Goal: Find specific page/section: Find specific page/section

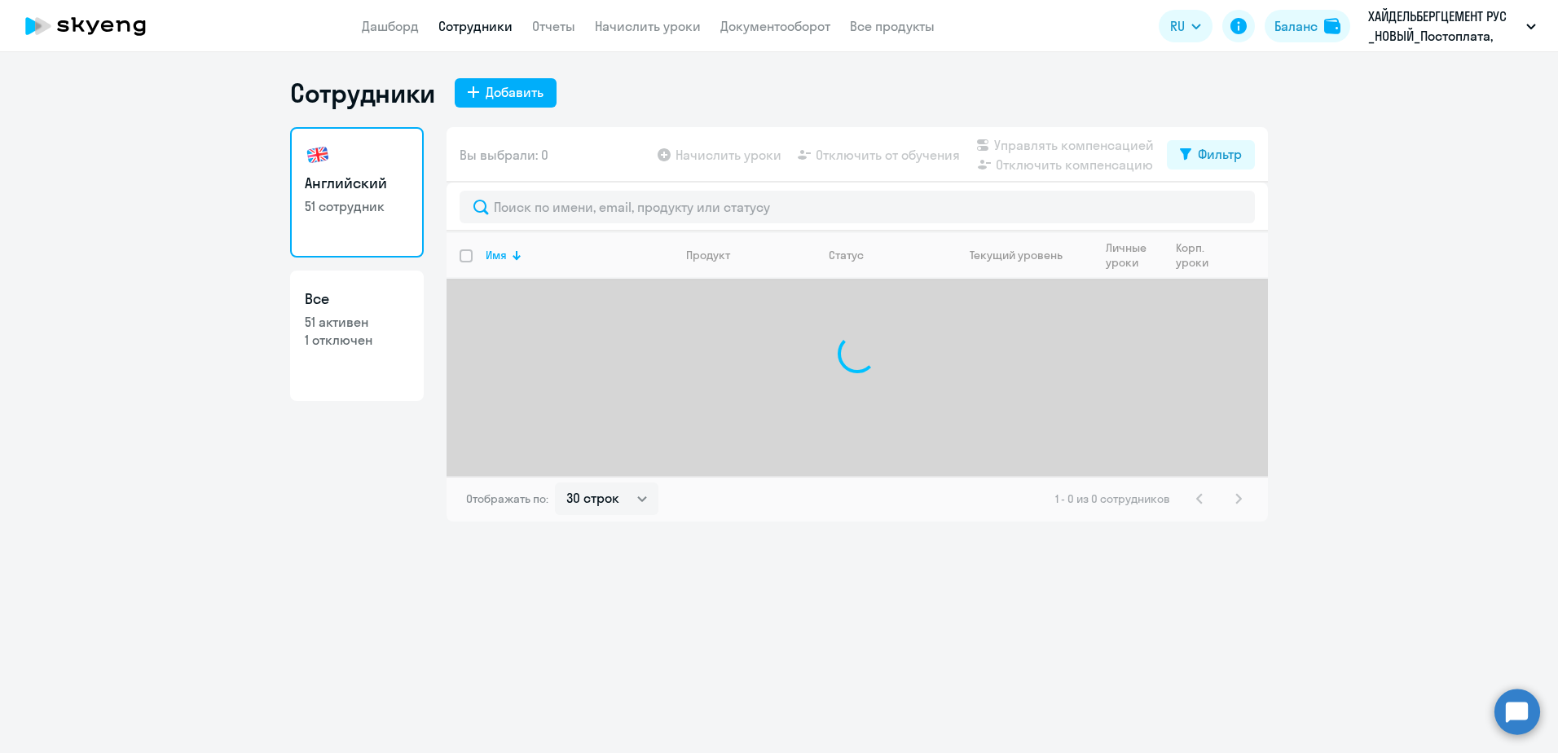
select select "30"
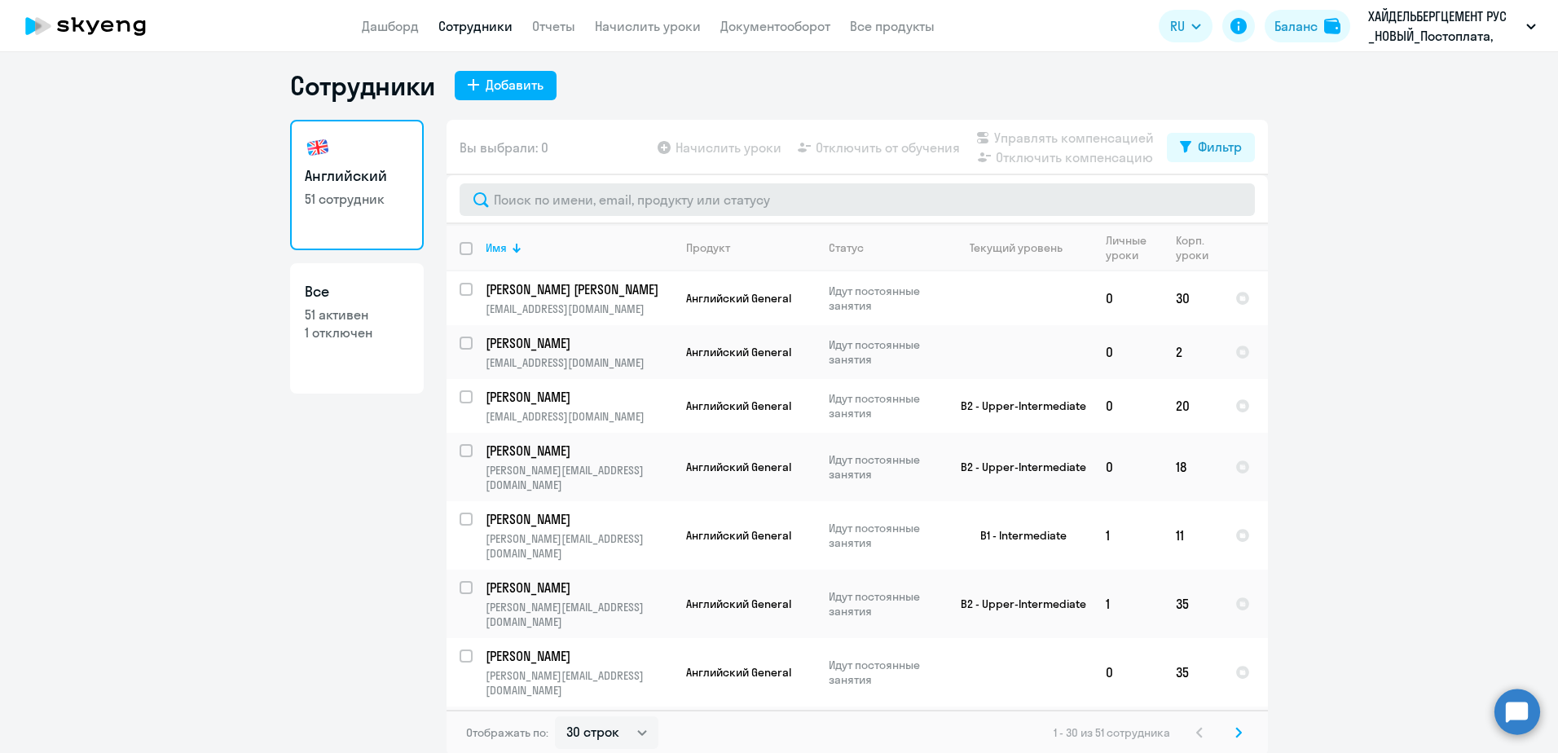
scroll to position [10, 0]
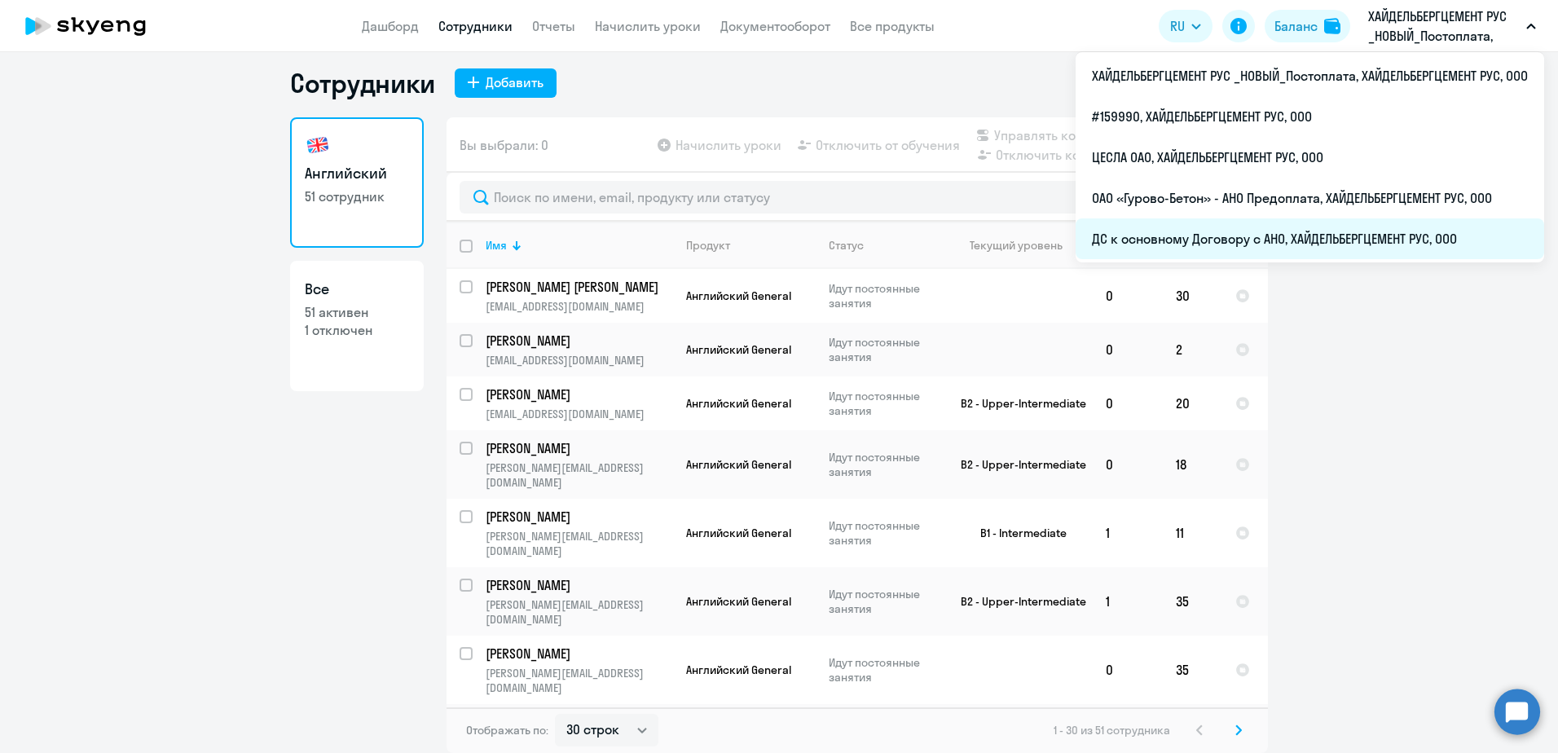
click at [1315, 227] on li "ДС к основному Договору с АНО, ХАЙДЕЛЬБЕРГЦЕМЕНТ РУС, ООО" at bounding box center [1310, 238] width 469 height 41
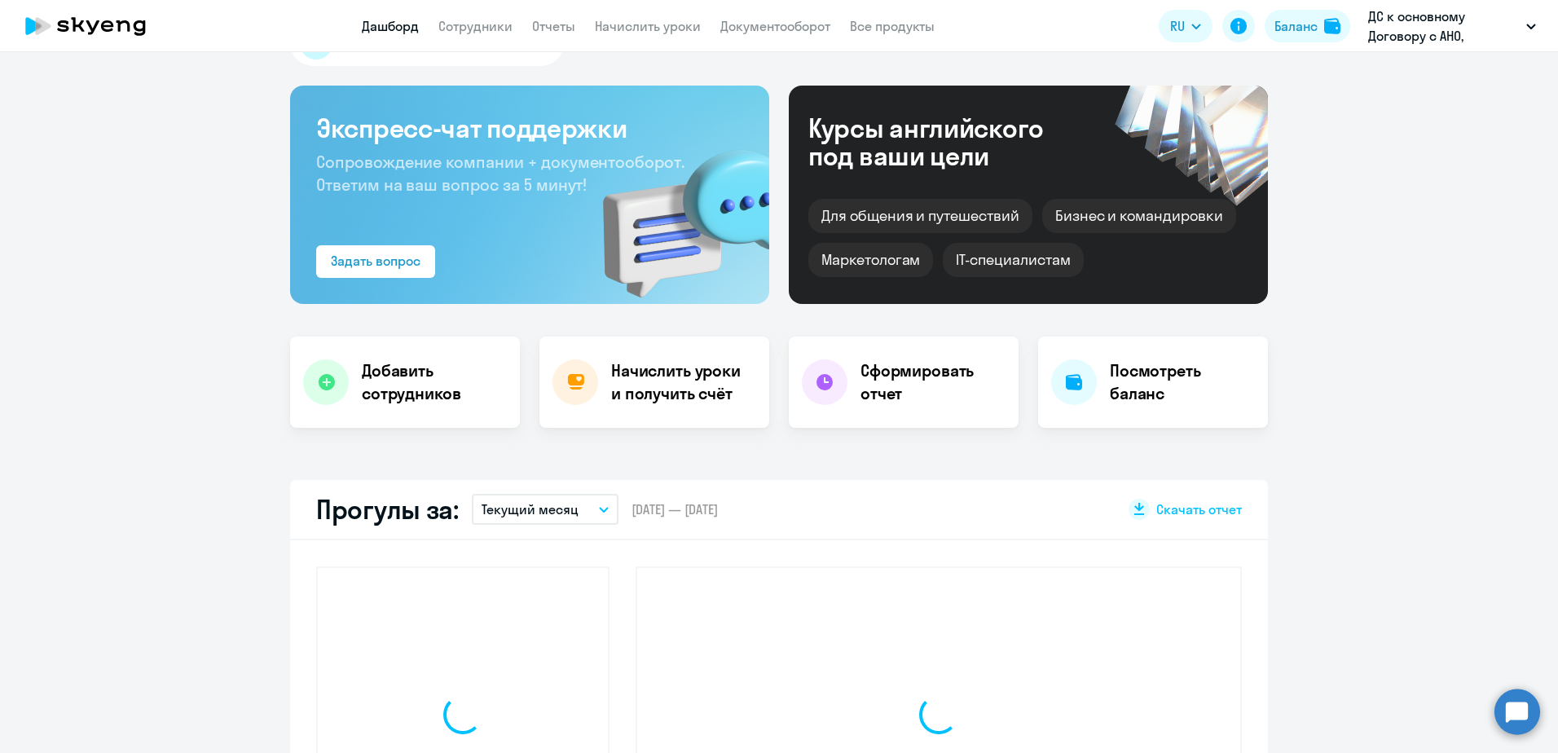
scroll to position [91, 0]
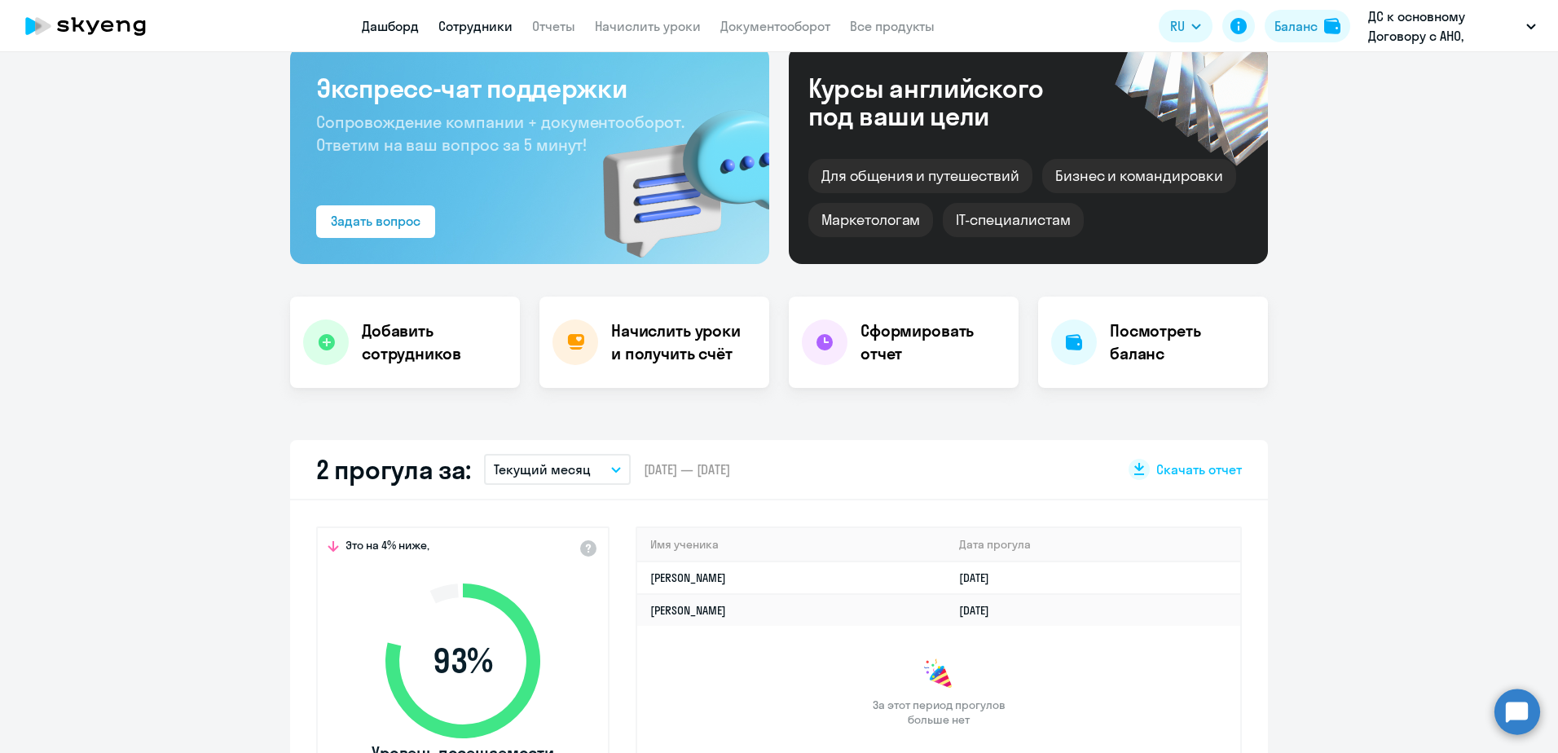
click at [458, 24] on link "Сотрудники" at bounding box center [475, 26] width 74 height 16
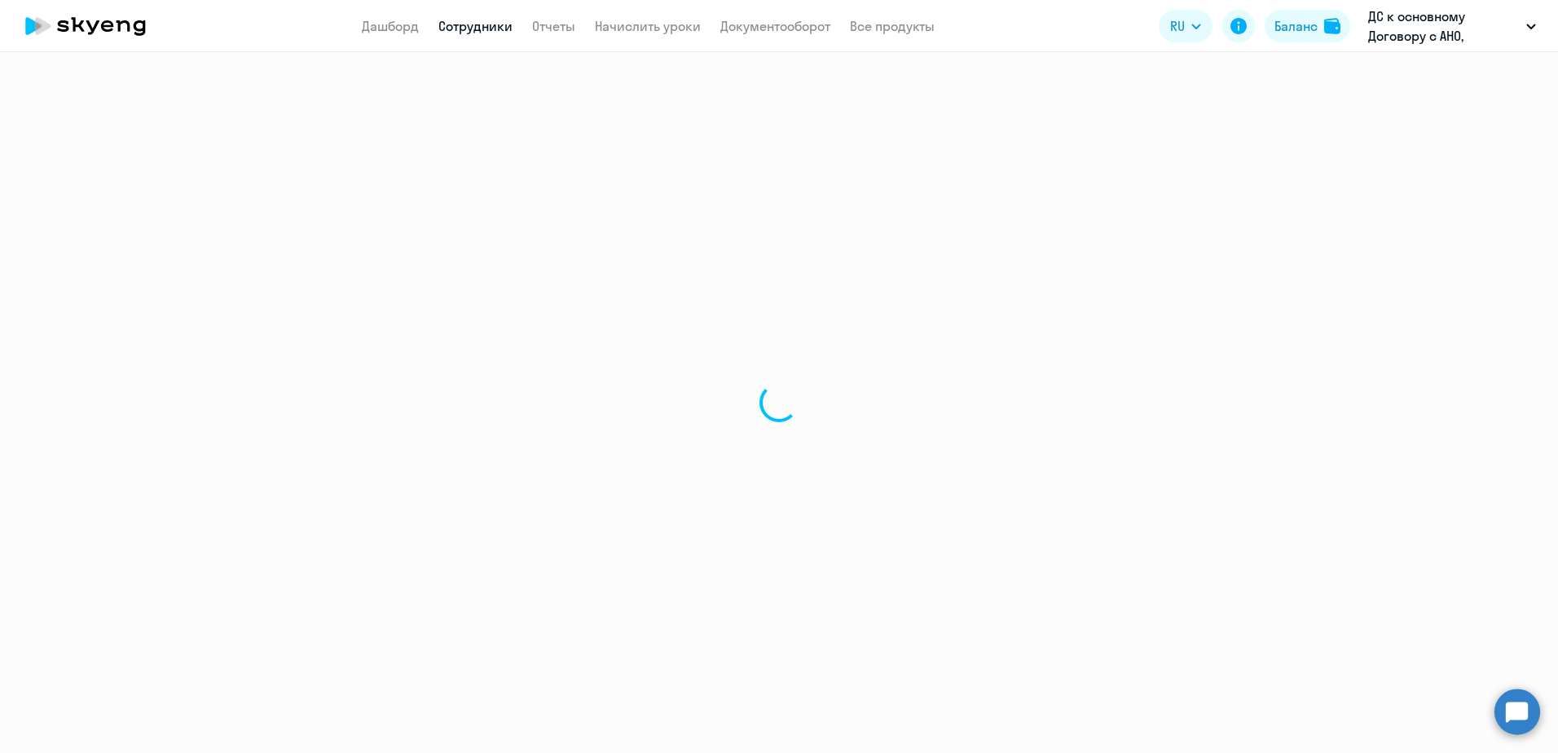
select select "30"
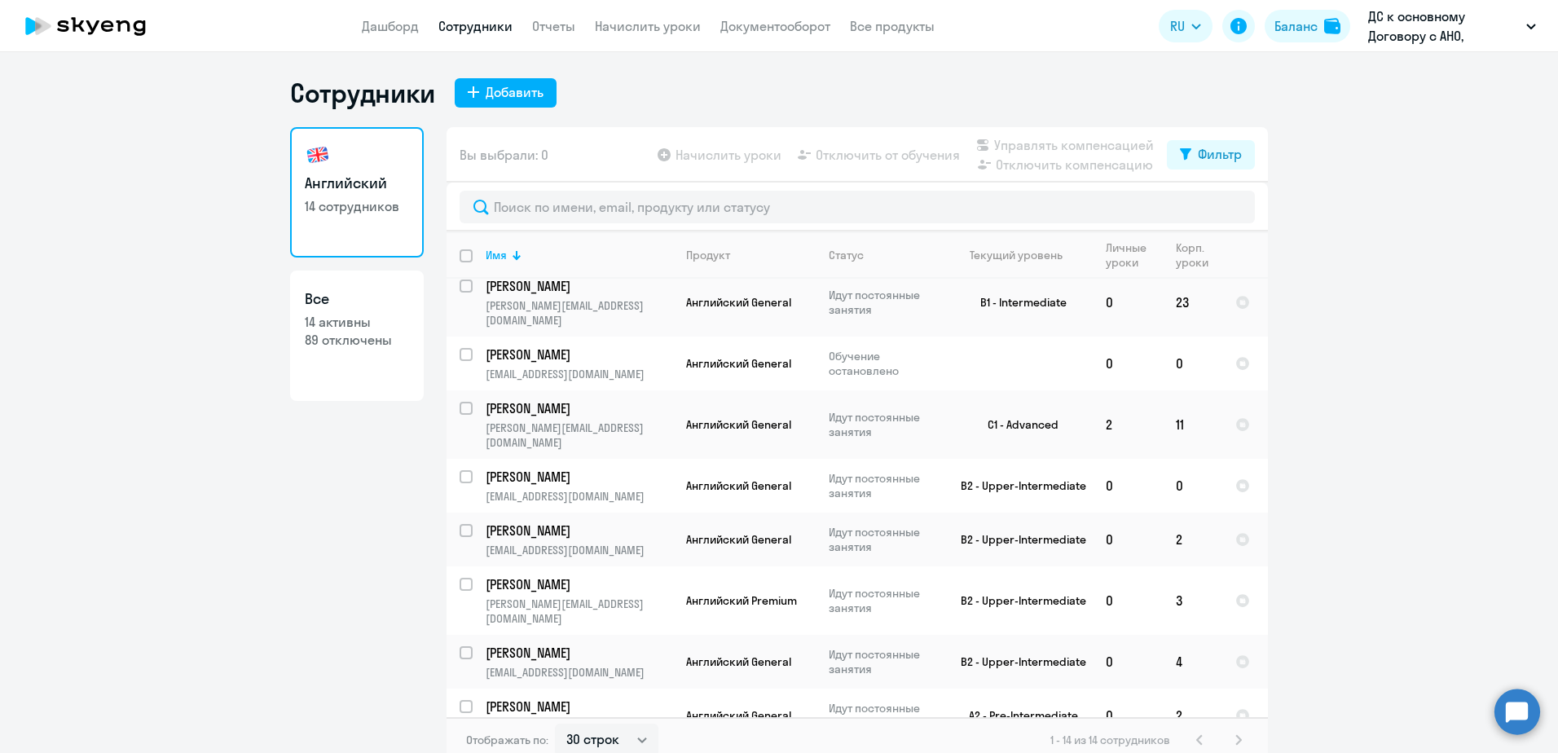
scroll to position [315, 0]
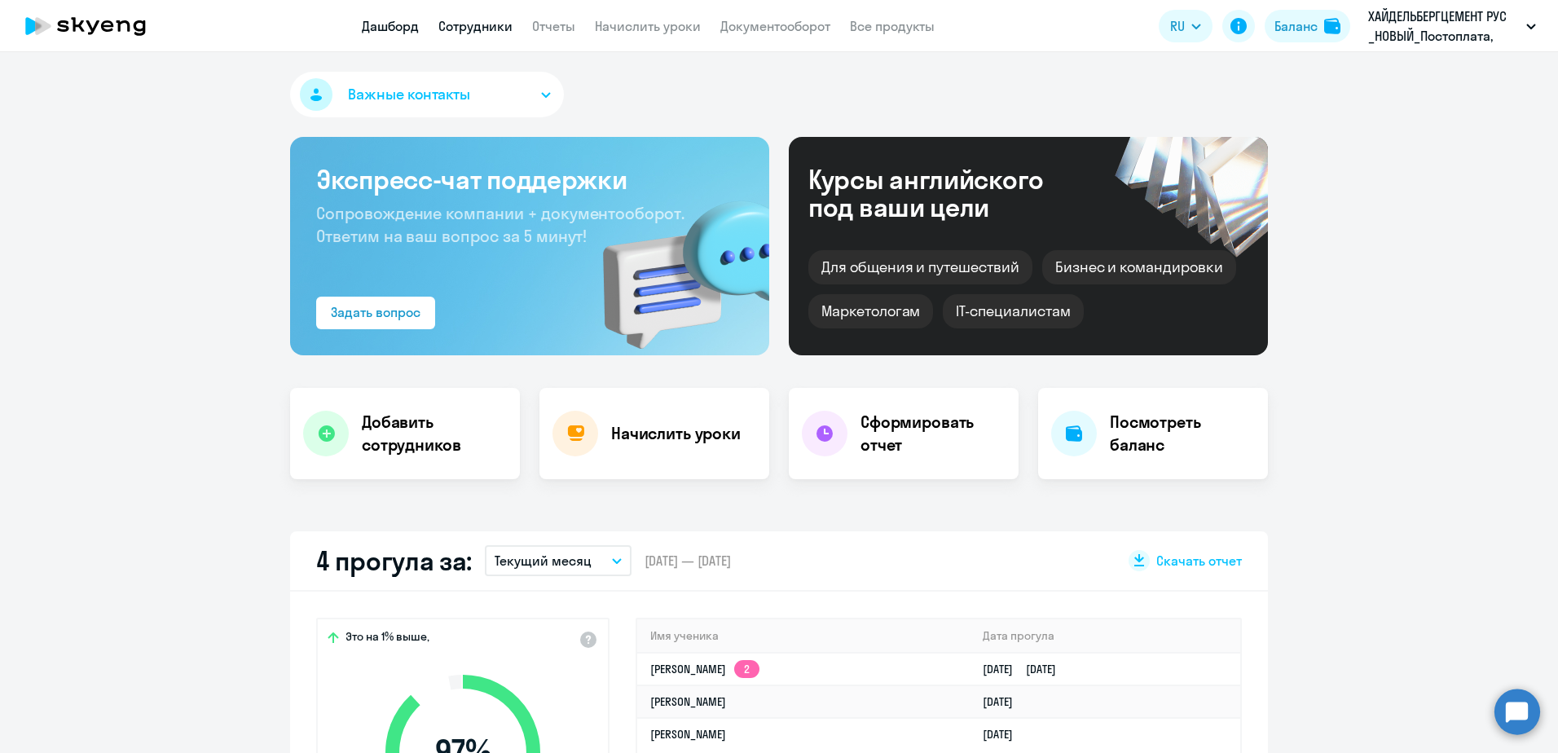
click at [465, 20] on link "Сотрудники" at bounding box center [475, 26] width 74 height 16
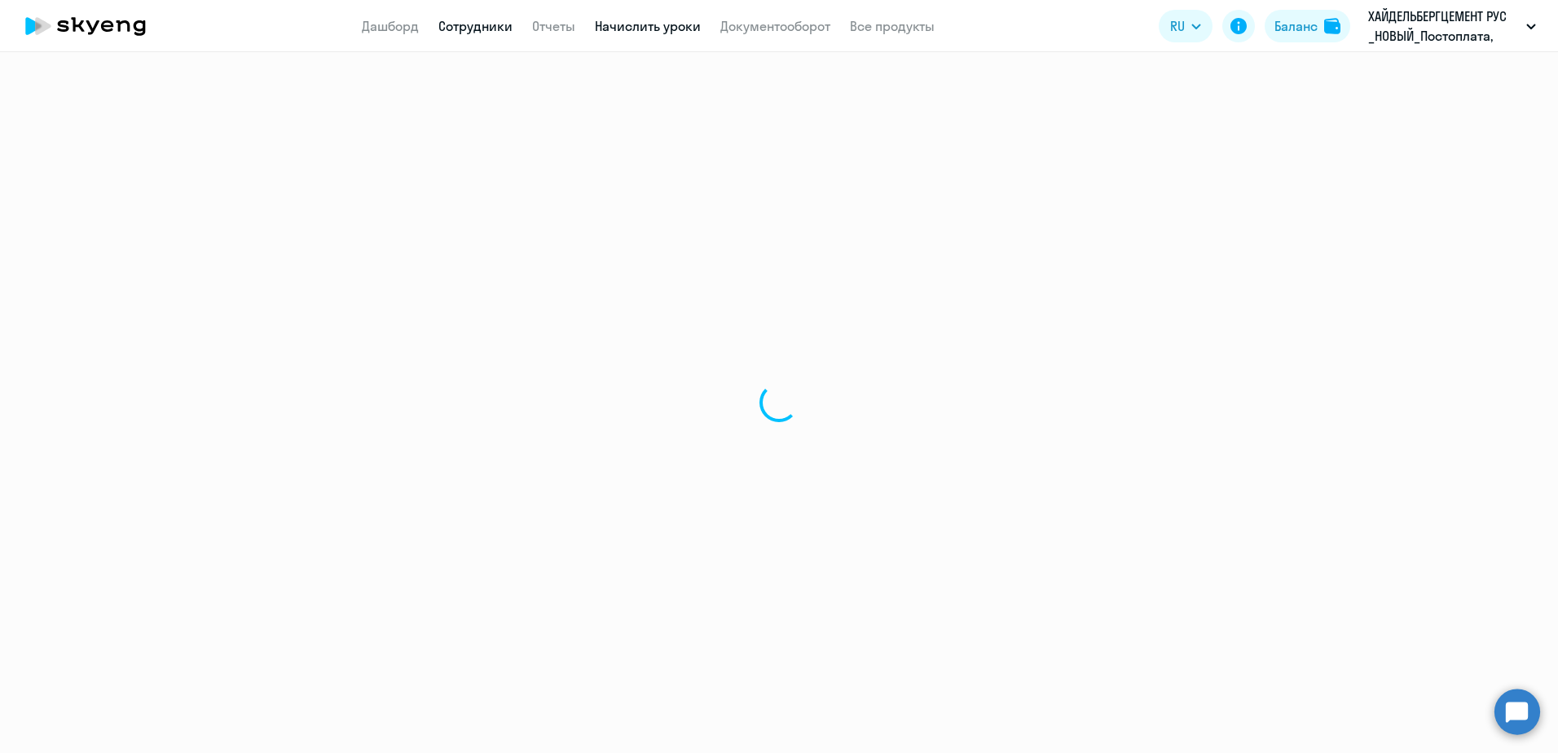
select select "30"
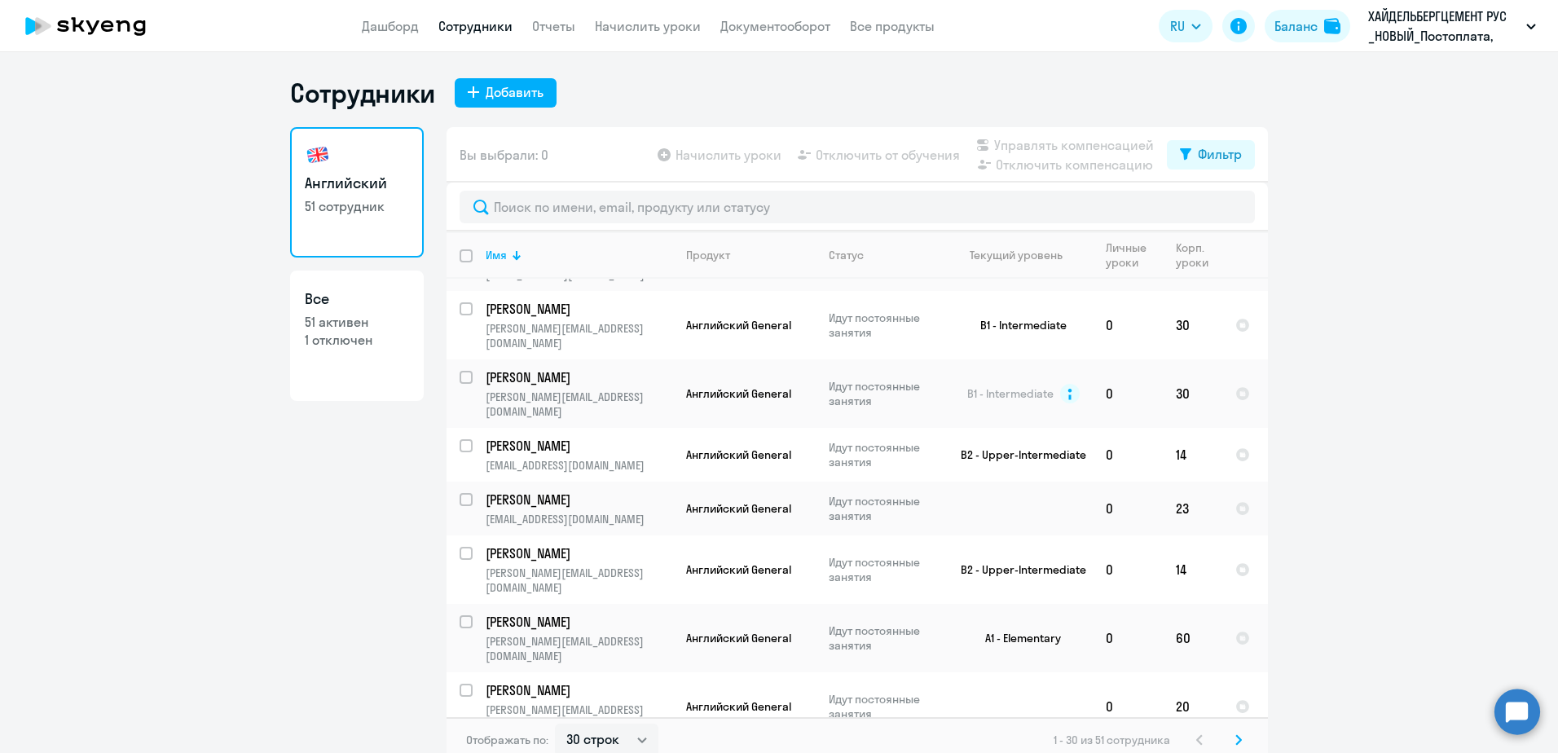
scroll to position [1175, 0]
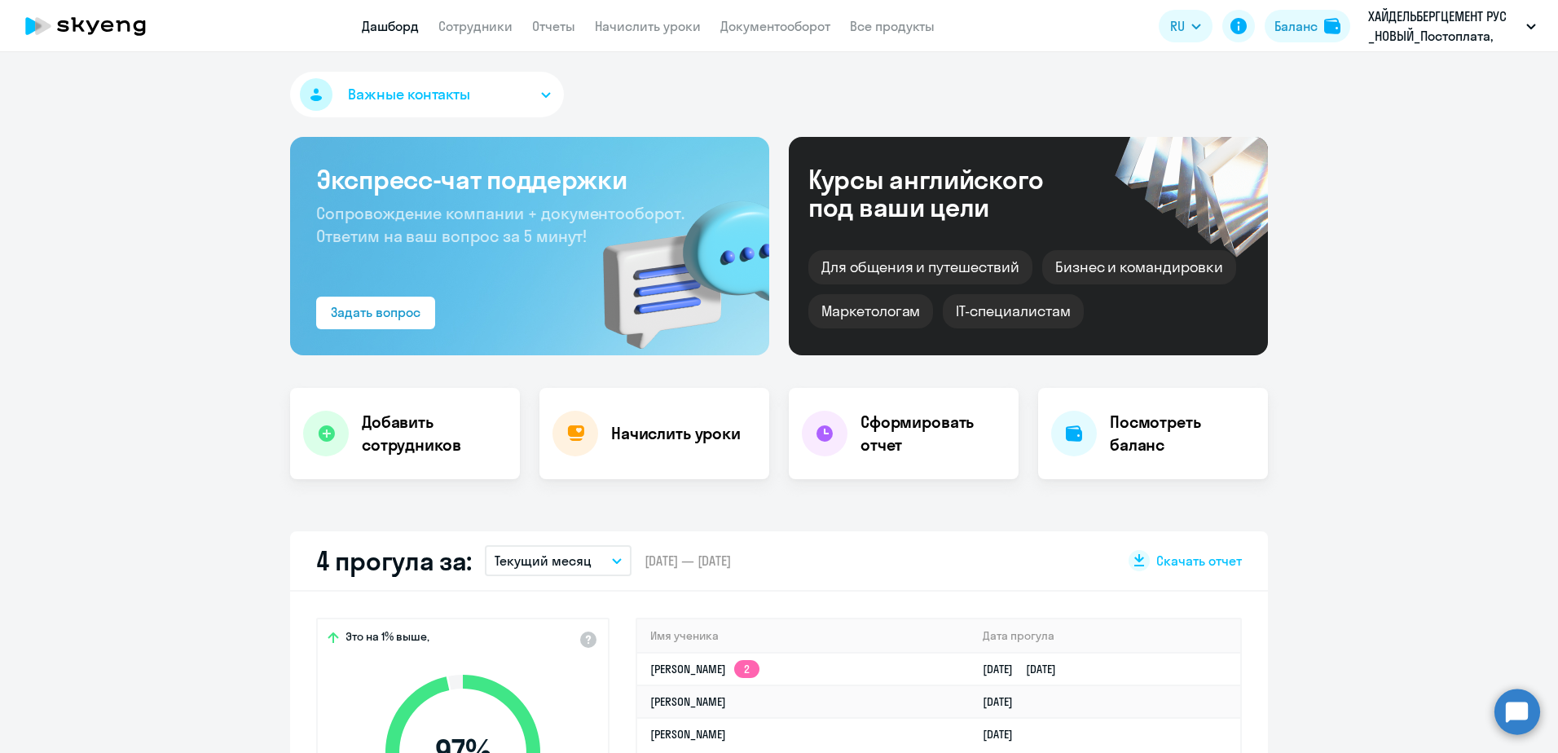
select select "30"
click at [478, 37] on app-header "Дашборд Сотрудники Отчеты Начислить уроки Документооборот Все продукты Дашборд …" at bounding box center [779, 26] width 1558 height 52
click at [478, 32] on link "Сотрудники" at bounding box center [475, 26] width 74 height 16
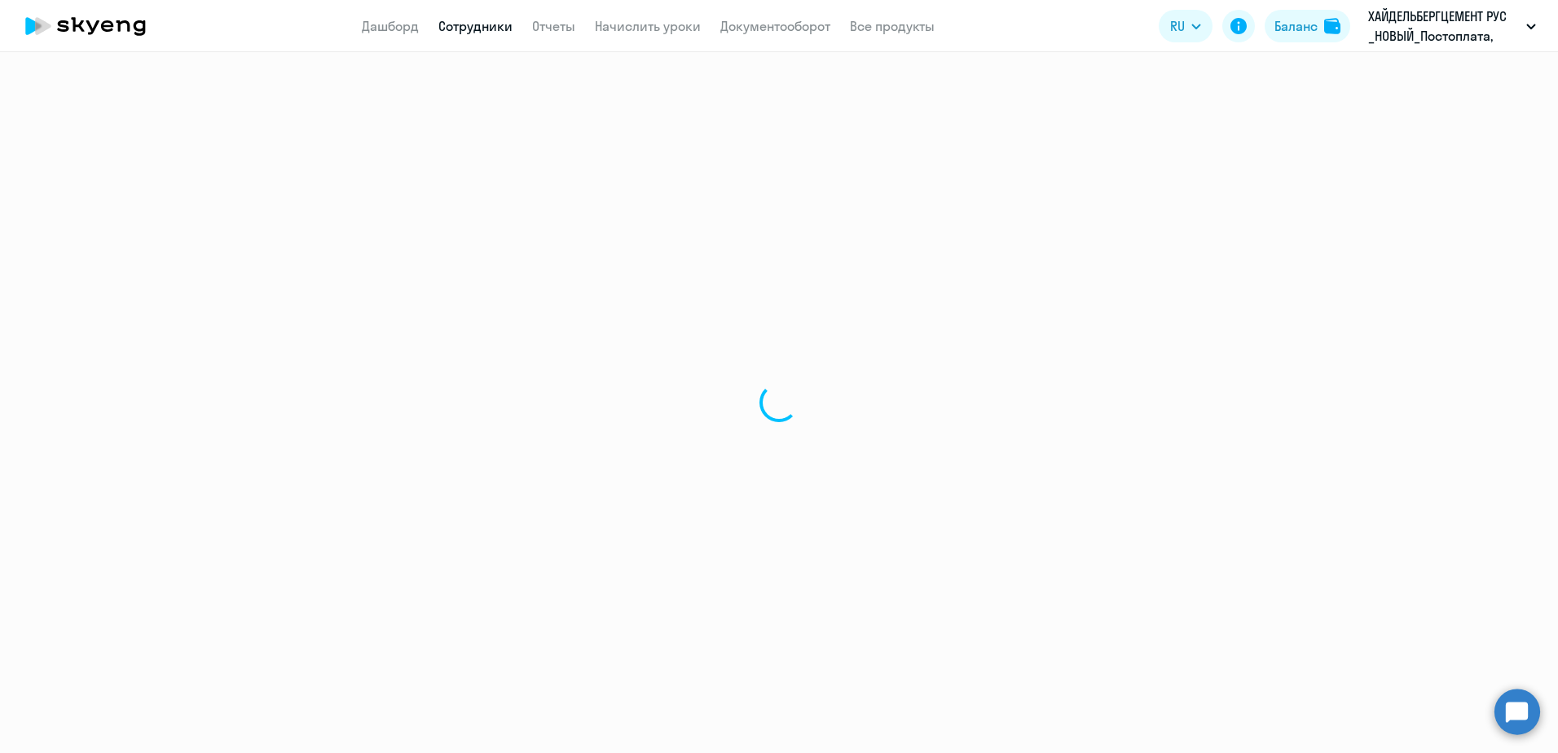
select select "30"
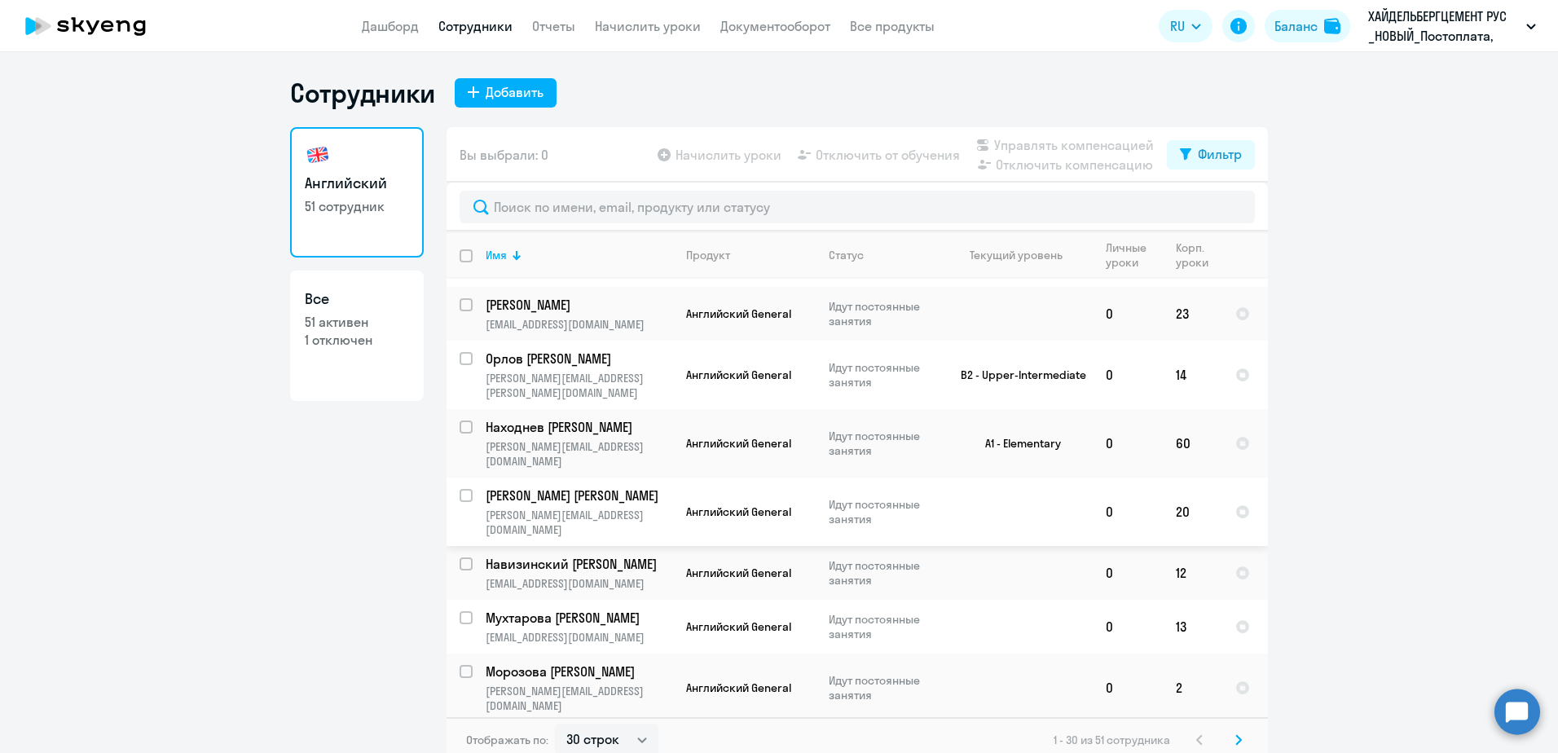
scroll to position [10, 0]
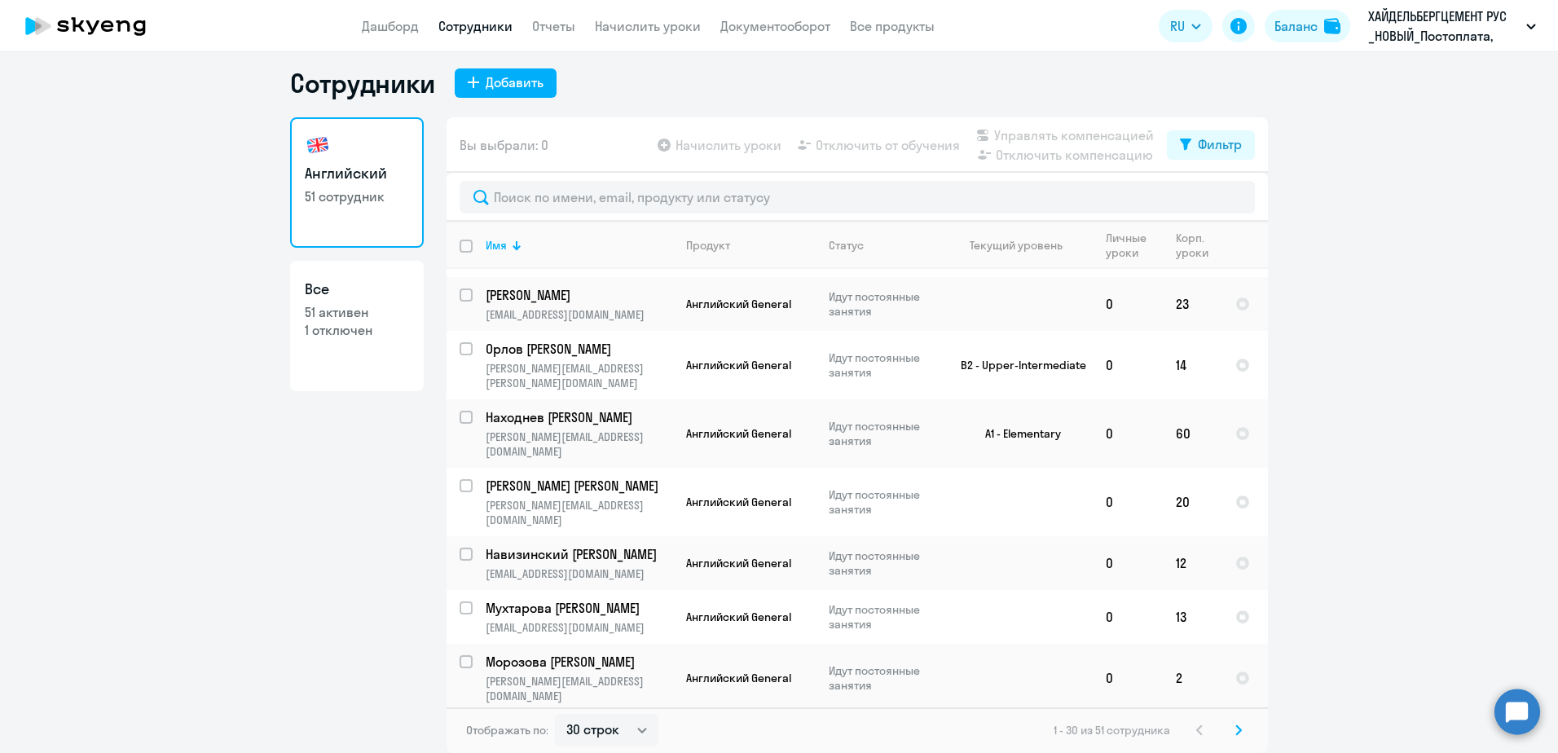
click at [1236, 733] on icon at bounding box center [1238, 729] width 5 height 9
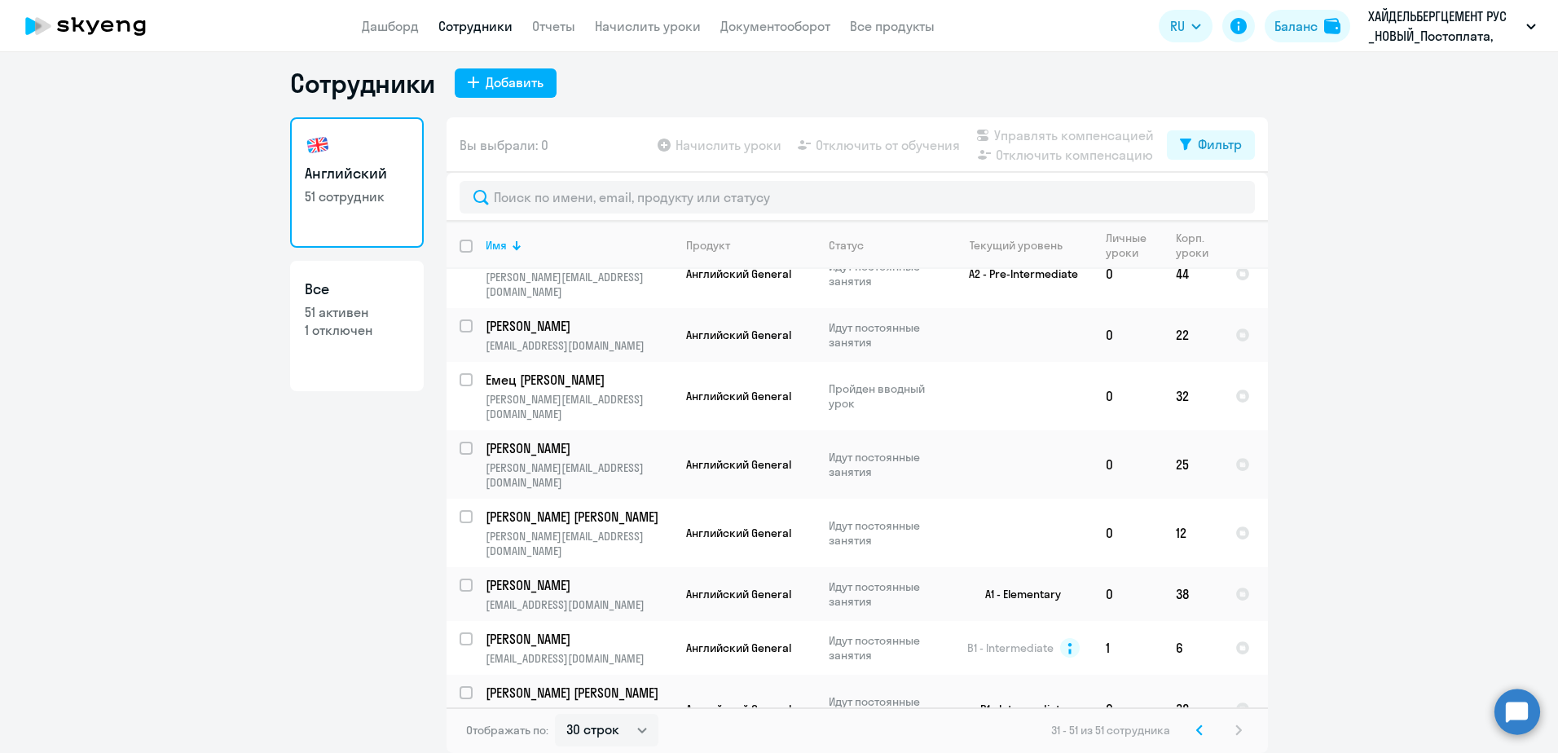
scroll to position [0, 0]
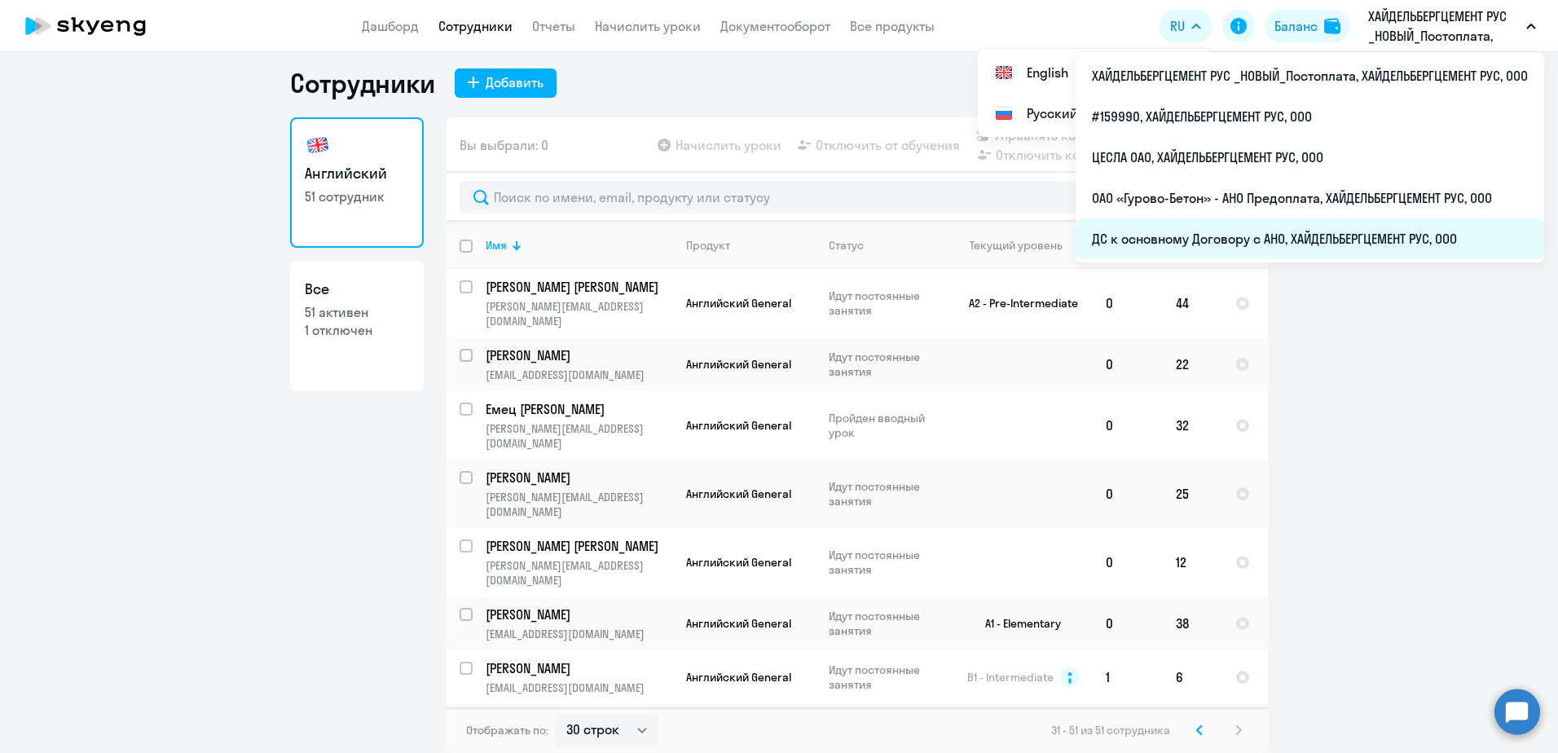
click at [1225, 240] on li "ДС к основному Договору с АНО, ХАЙДЕЛЬБЕРГЦЕМЕНТ РУС, ООО" at bounding box center [1310, 238] width 469 height 41
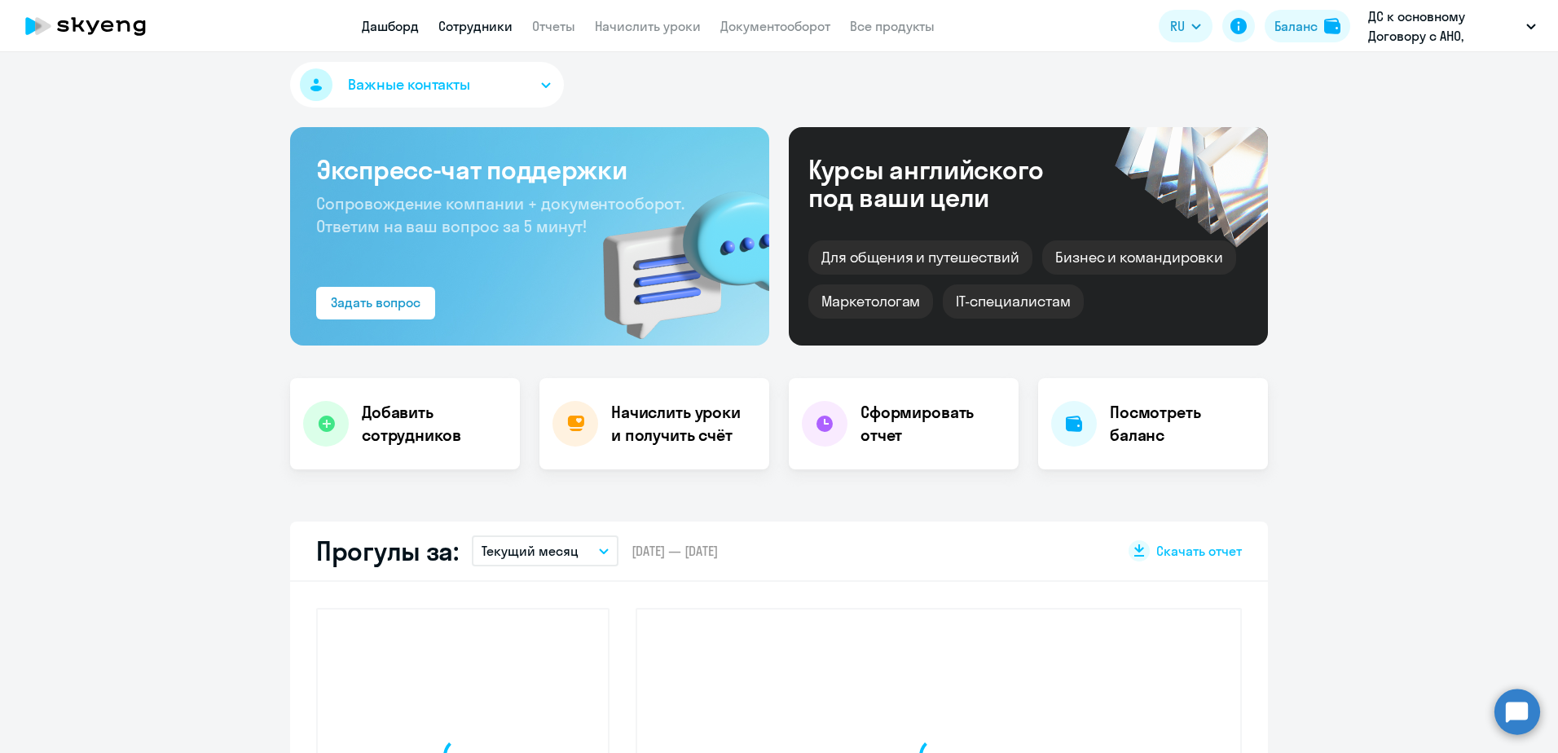
click at [502, 18] on link "Сотрудники" at bounding box center [475, 26] width 74 height 16
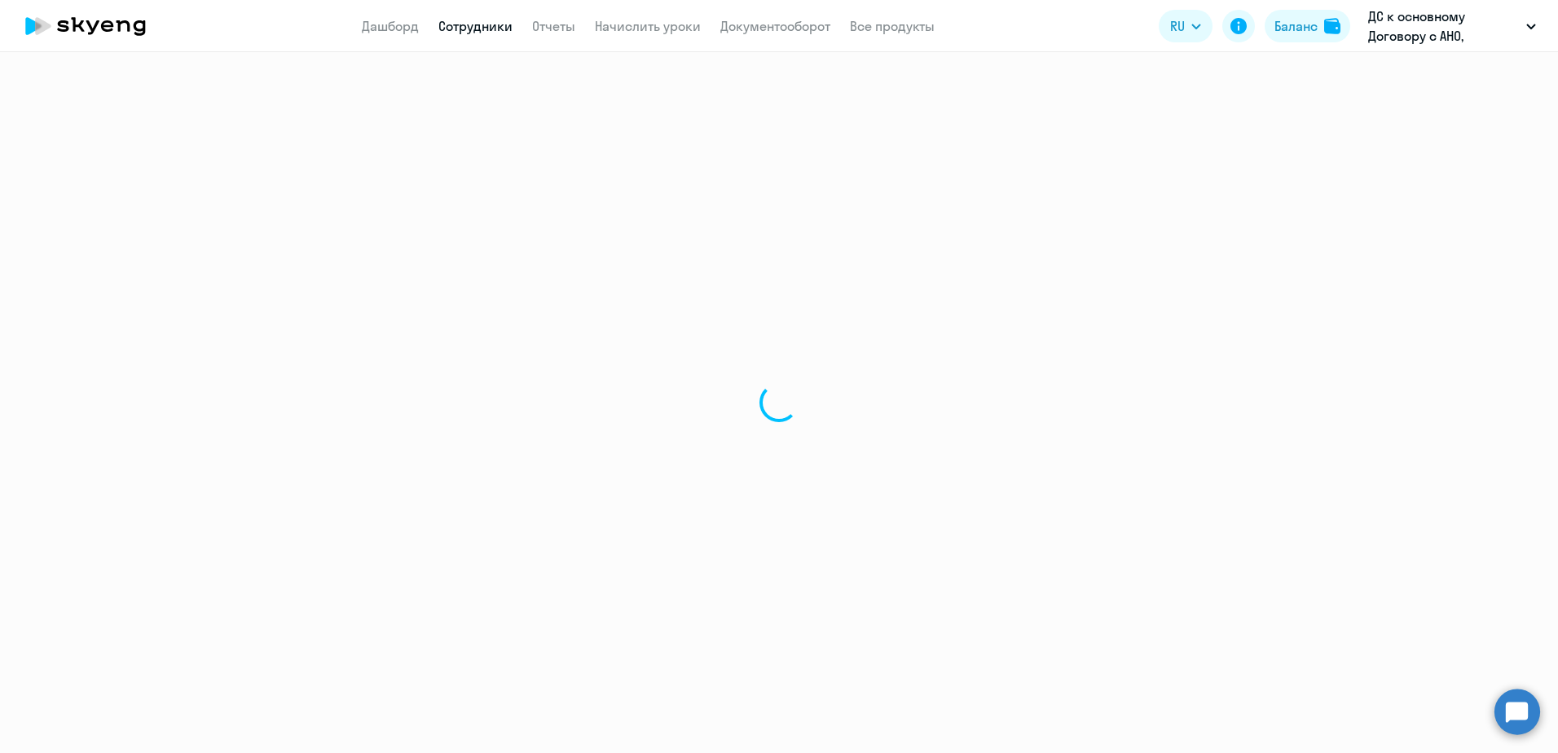
select select "30"
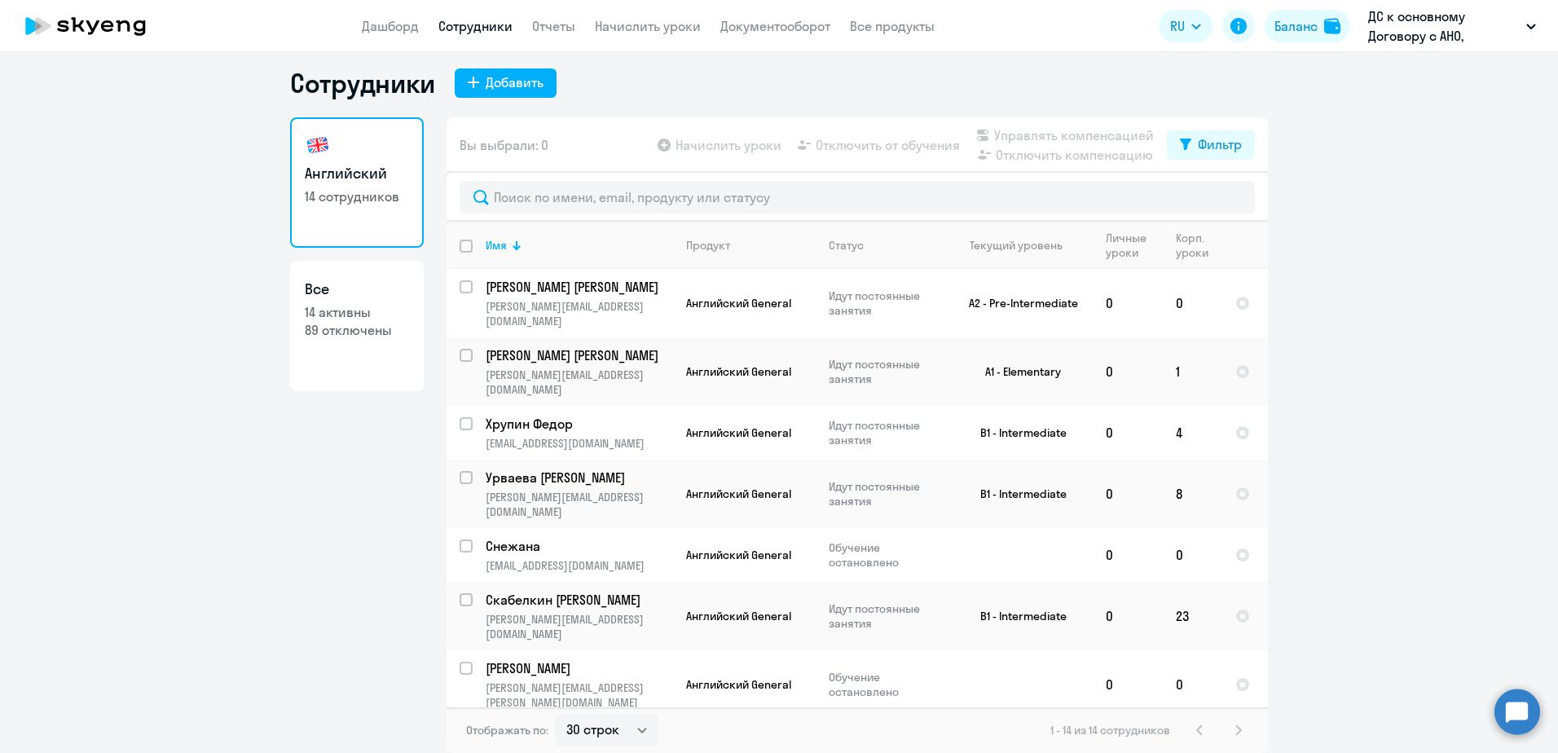
click at [1514, 73] on ng-component "Сотрудники Добавить Английский 14 сотрудников Все 14 активны 89 отключены Вы вы…" at bounding box center [779, 410] width 1558 height 686
click at [364, 314] on p "14 активны" at bounding box center [357, 312] width 104 height 18
select select "30"
